Goal: Task Accomplishment & Management: Manage account settings

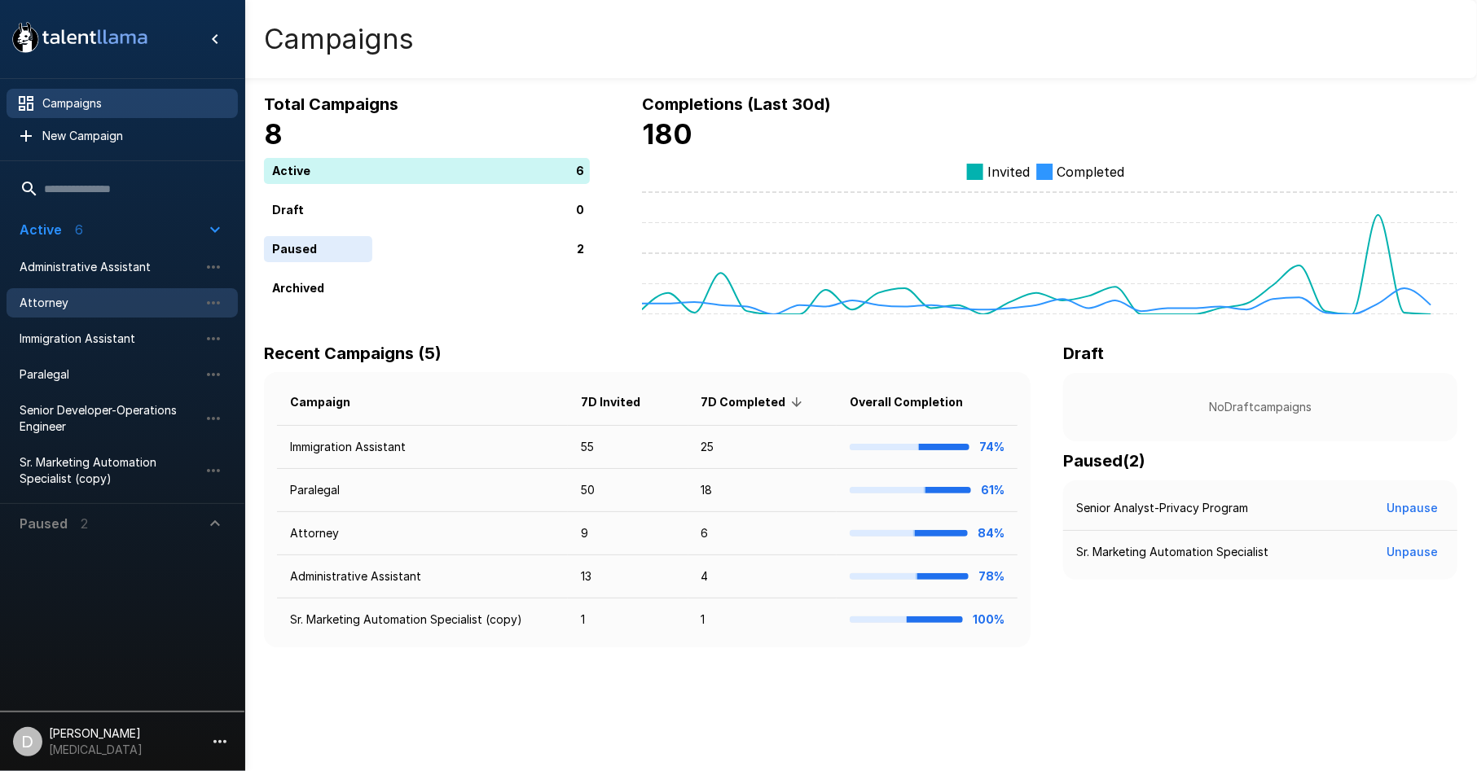
click at [59, 310] on span "Attorney" at bounding box center [109, 303] width 179 height 16
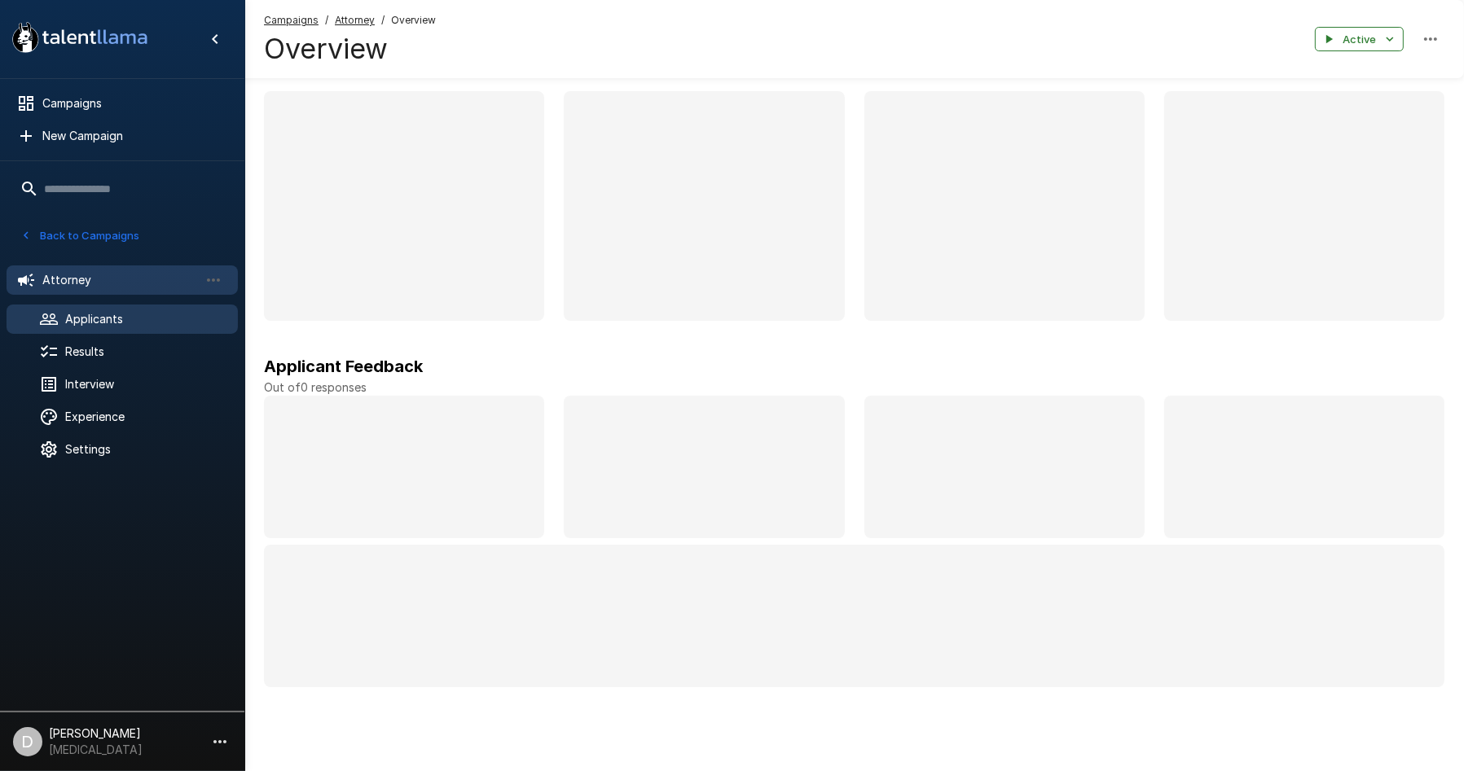
click at [102, 327] on div "Applicants" at bounding box center [122, 319] width 231 height 29
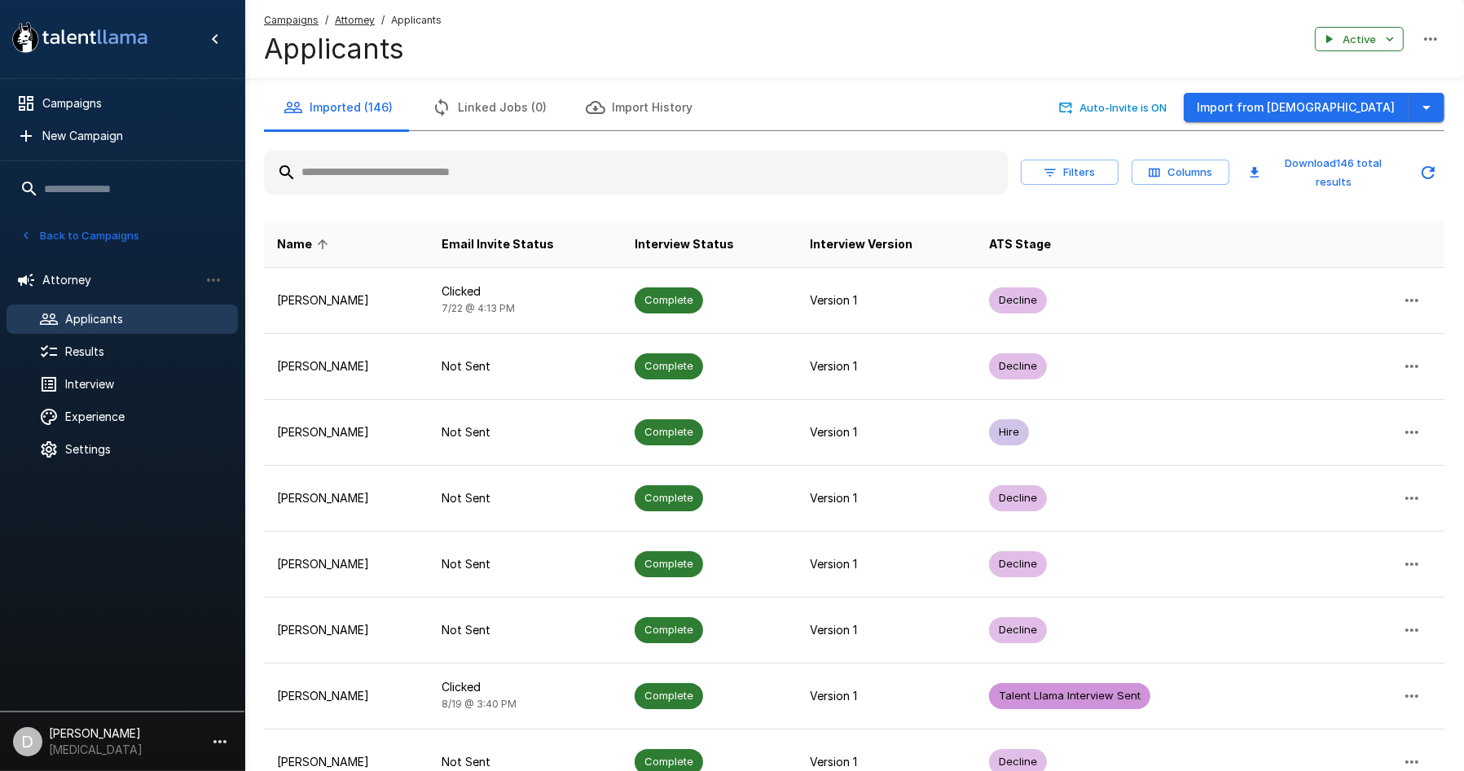
click at [430, 175] on input "text" at bounding box center [636, 172] width 744 height 29
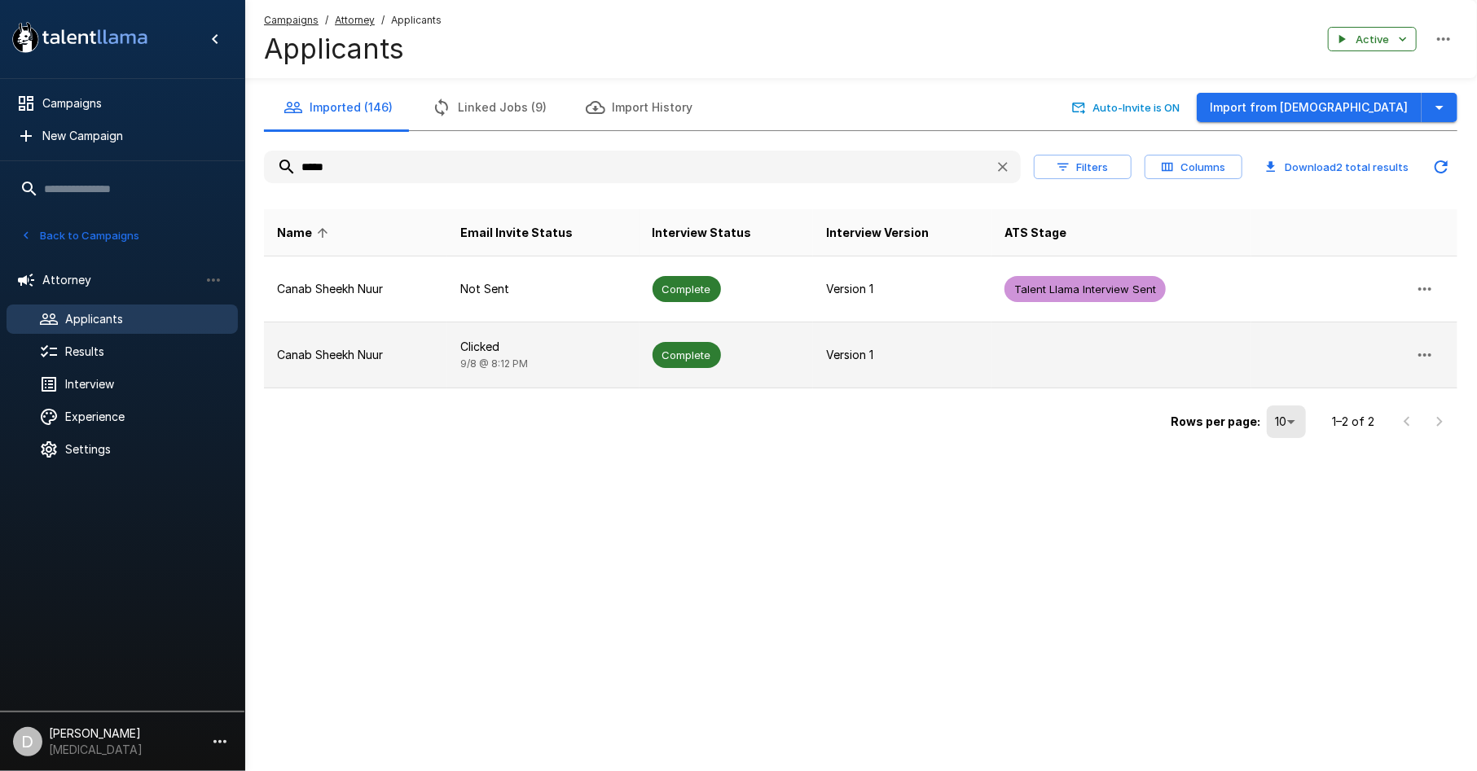
type input "*****"
click at [442, 342] on td "Canab Sheekh Nuur" at bounding box center [355, 356] width 183 height 66
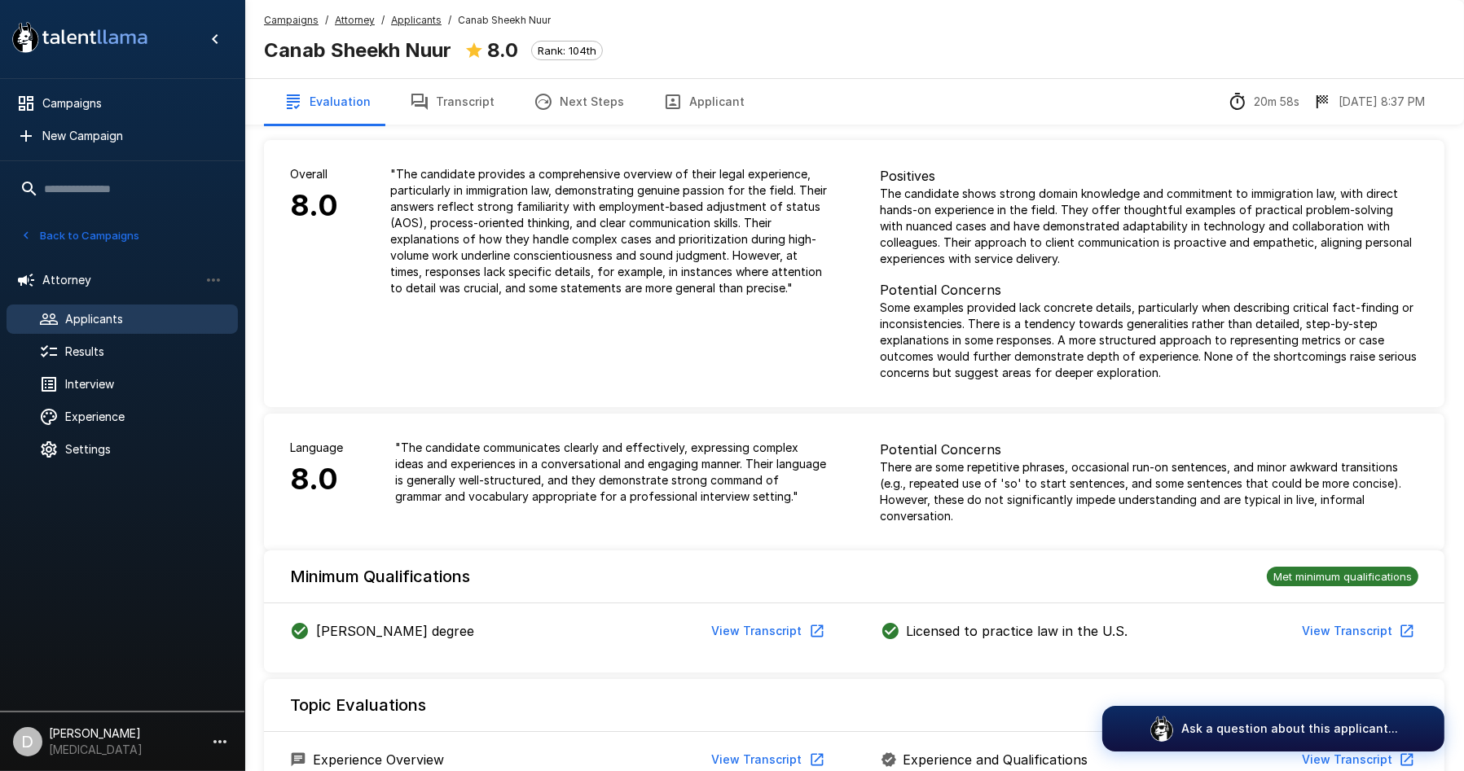
click at [432, 106] on button "Transcript" at bounding box center [452, 102] width 124 height 46
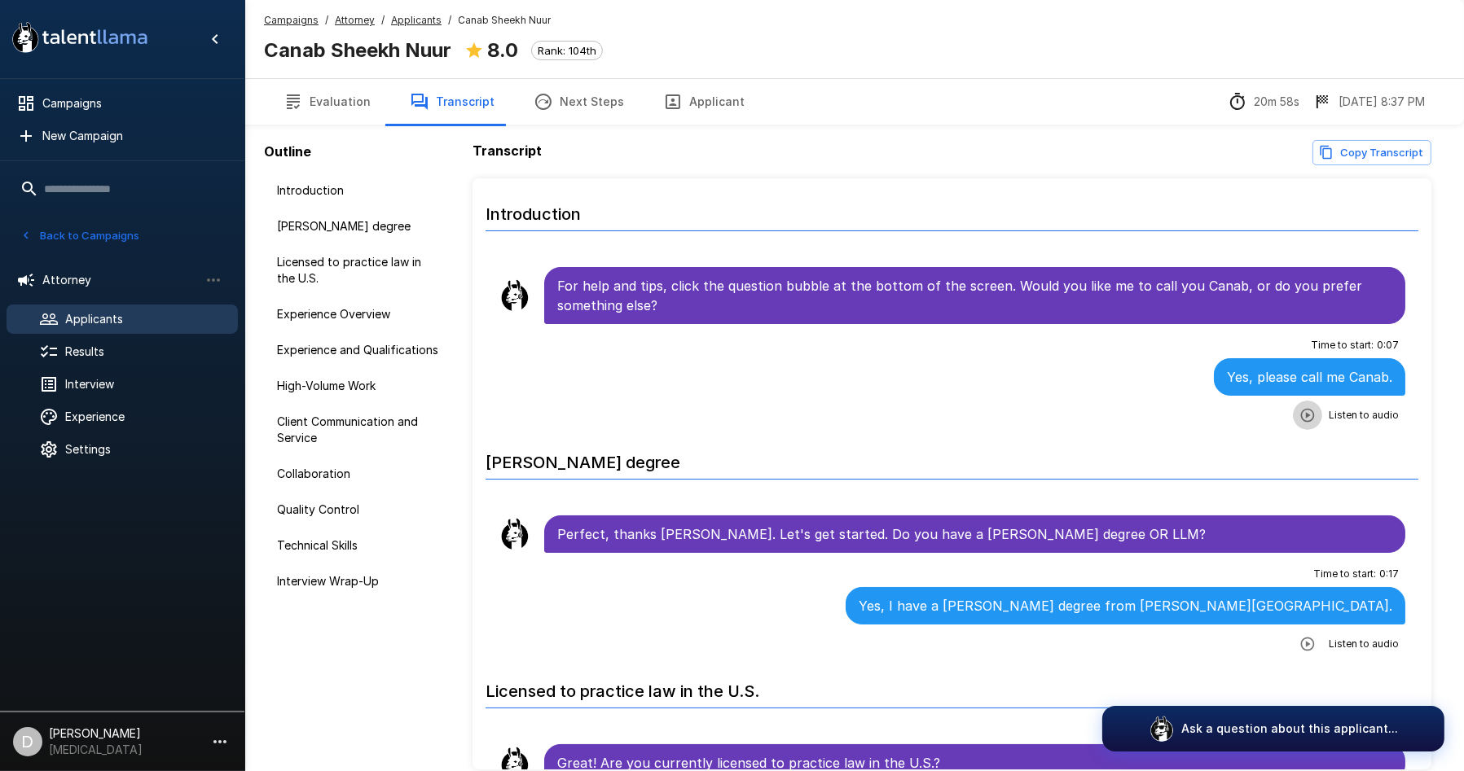
click at [1301, 414] on icon "button" at bounding box center [1308, 415] width 14 height 14
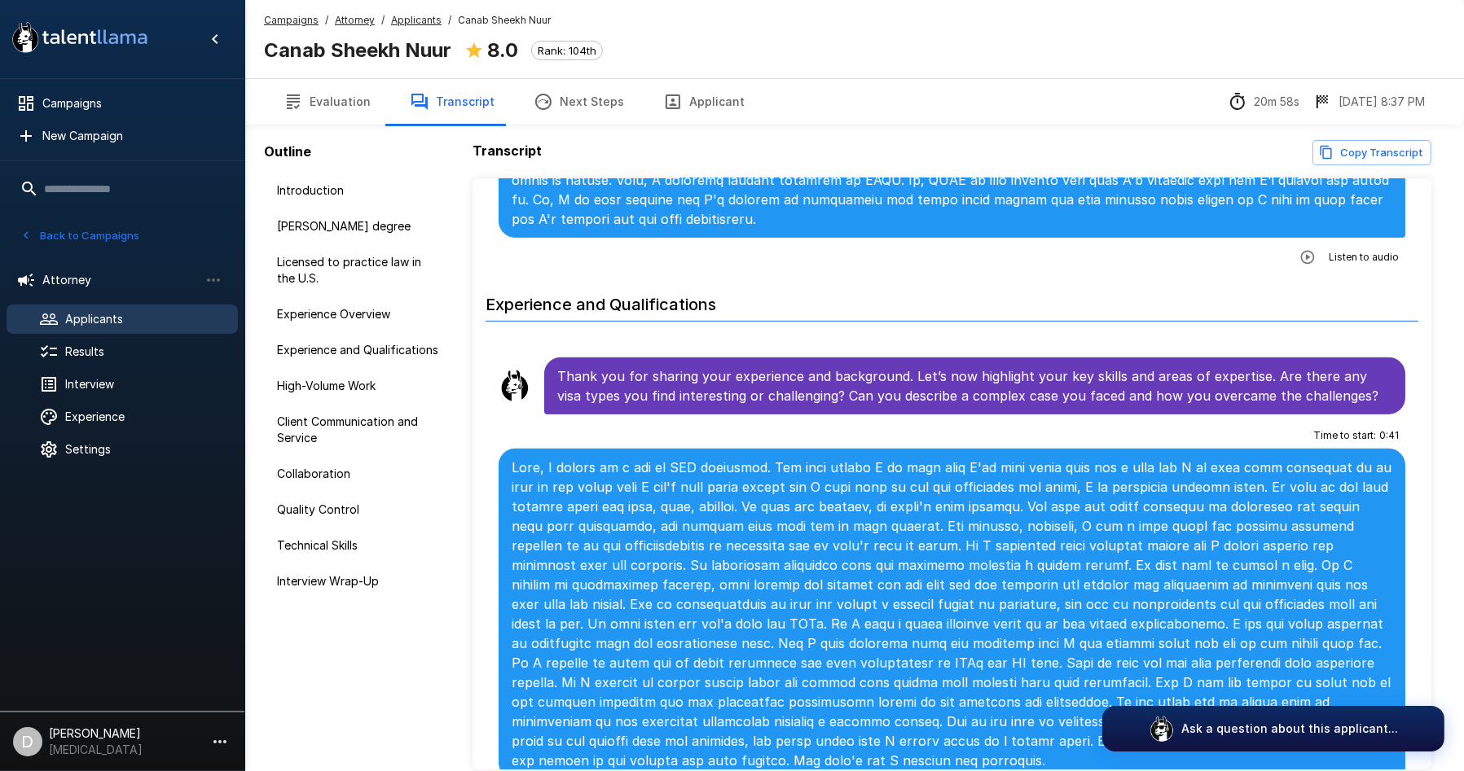
scroll to position [1267, 0]
